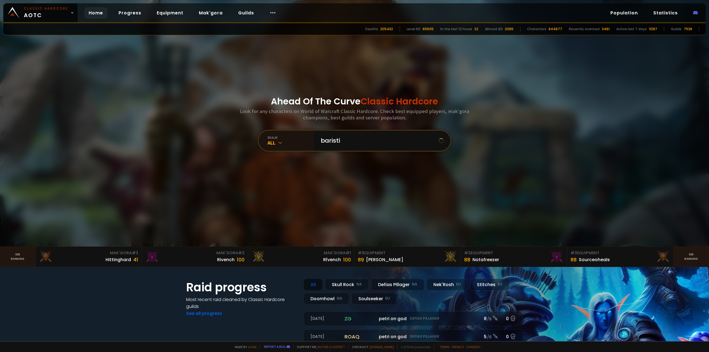
type input "baristia"
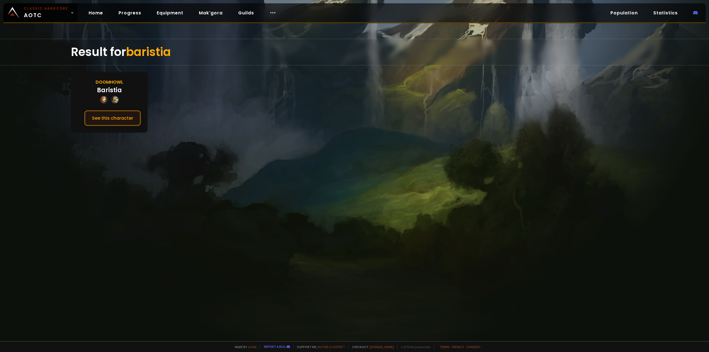
click at [117, 121] on button "See this character" at bounding box center [112, 118] width 57 height 16
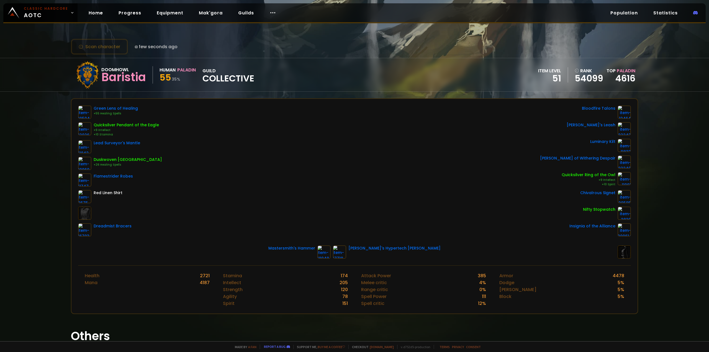
click at [223, 163] on div "Green Lens of Healing +55 Healing Spells Quicksilver Pendant of the Eagle +9 In…" at bounding box center [354, 171] width 553 height 131
